Goal: Find contact information: Find contact information

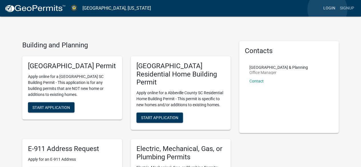
click at [328, 9] on link "Login" at bounding box center [329, 8] width 17 height 11
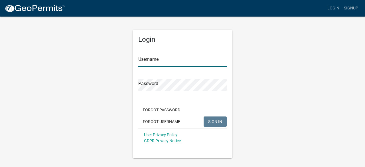
click at [173, 59] on input "Username" at bounding box center [182, 61] width 89 height 12
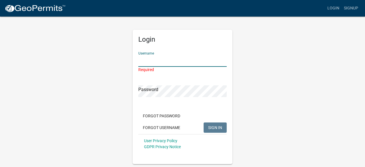
paste input "[PERSON_NAME][EMAIL_ADDRESS][DOMAIN_NAME]"
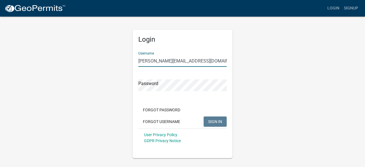
type input "[PERSON_NAME][EMAIL_ADDRESS][DOMAIN_NAME]"
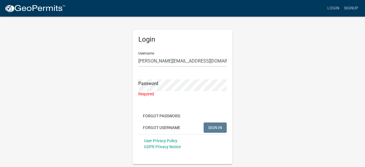
drag, startPoint x: 12, startPoint y: 55, endPoint x: 19, endPoint y: 57, distance: 7.2
click at [13, 55] on app-login-view "more_horiz Login Signup Login Username [PERSON_NAME][EMAIL_ADDRESS][DOMAIN_NAME…" at bounding box center [182, 82] width 365 height 164
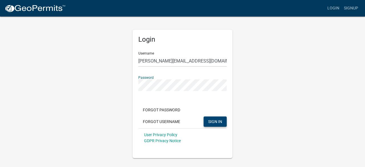
click at [218, 123] on span "SIGN IN" at bounding box center [215, 121] width 14 height 5
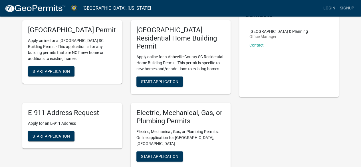
scroll to position [29, 0]
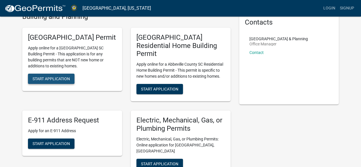
click at [66, 81] on span "Start Application" at bounding box center [51, 78] width 37 height 5
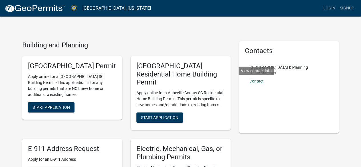
click at [257, 81] on link "Contact" at bounding box center [257, 81] width 14 height 5
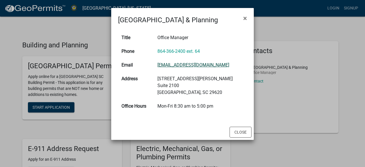
drag, startPoint x: 234, startPoint y: 63, endPoint x: 174, endPoint y: 68, distance: 60.1
click at [162, 61] on td "[EMAIL_ADDRESS][DOMAIN_NAME]" at bounding box center [200, 65] width 93 height 14
click at [172, 71] on td "[EMAIL_ADDRESS][DOMAIN_NAME]" at bounding box center [200, 65] width 93 height 14
drag, startPoint x: 160, startPoint y: 66, endPoint x: 230, endPoint y: 68, distance: 70.3
click at [230, 68] on td "[EMAIL_ADDRESS][DOMAIN_NAME]" at bounding box center [200, 65] width 93 height 14
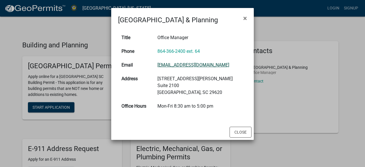
copy link "[EMAIL_ADDRESS][DOMAIN_NAME]"
click at [245, 18] on span "×" at bounding box center [246, 18] width 4 height 8
